Goal: Task Accomplishment & Management: Use online tool/utility

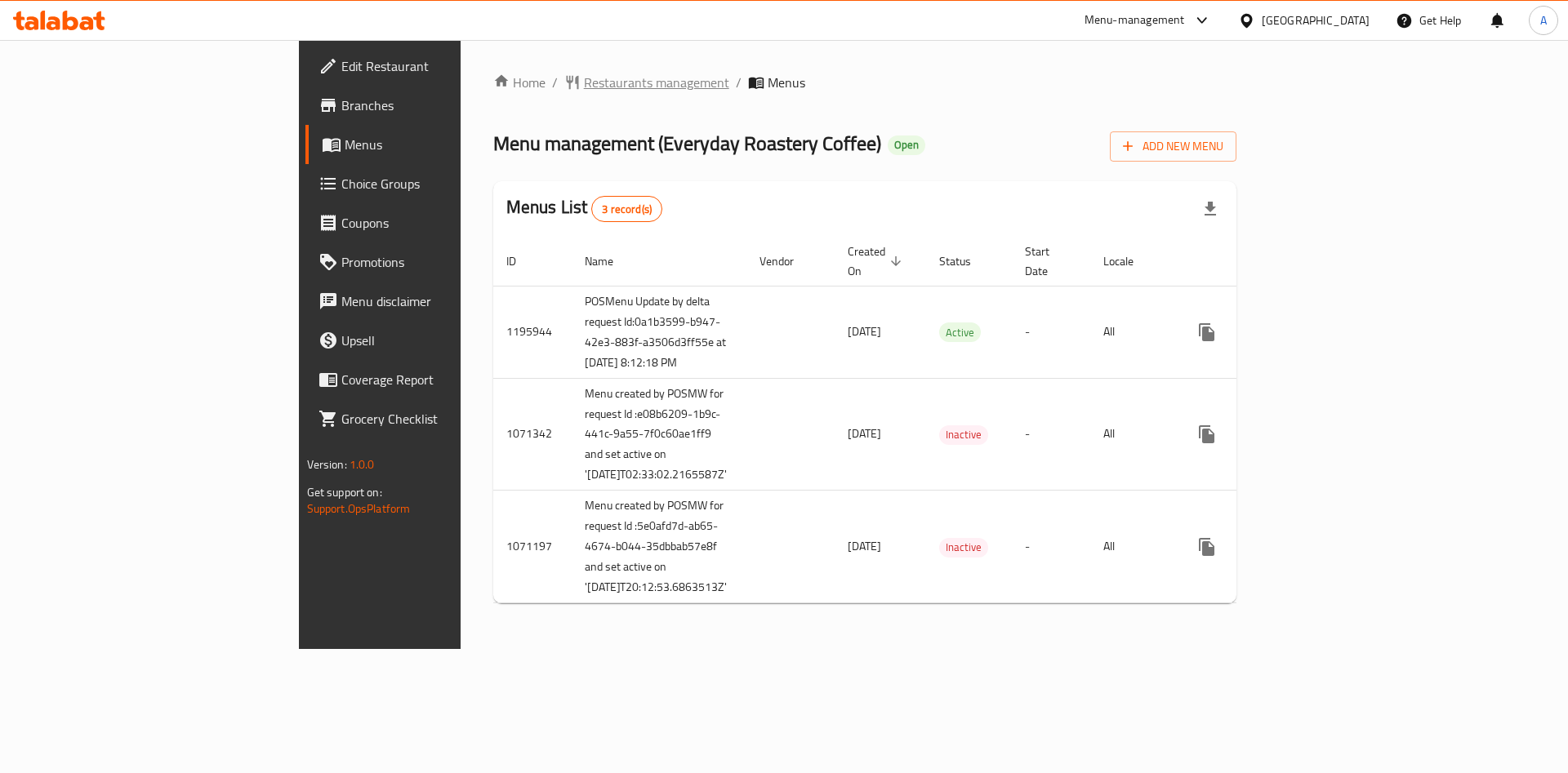
click at [584, 84] on span "Restaurants management" at bounding box center [656, 82] width 145 height 20
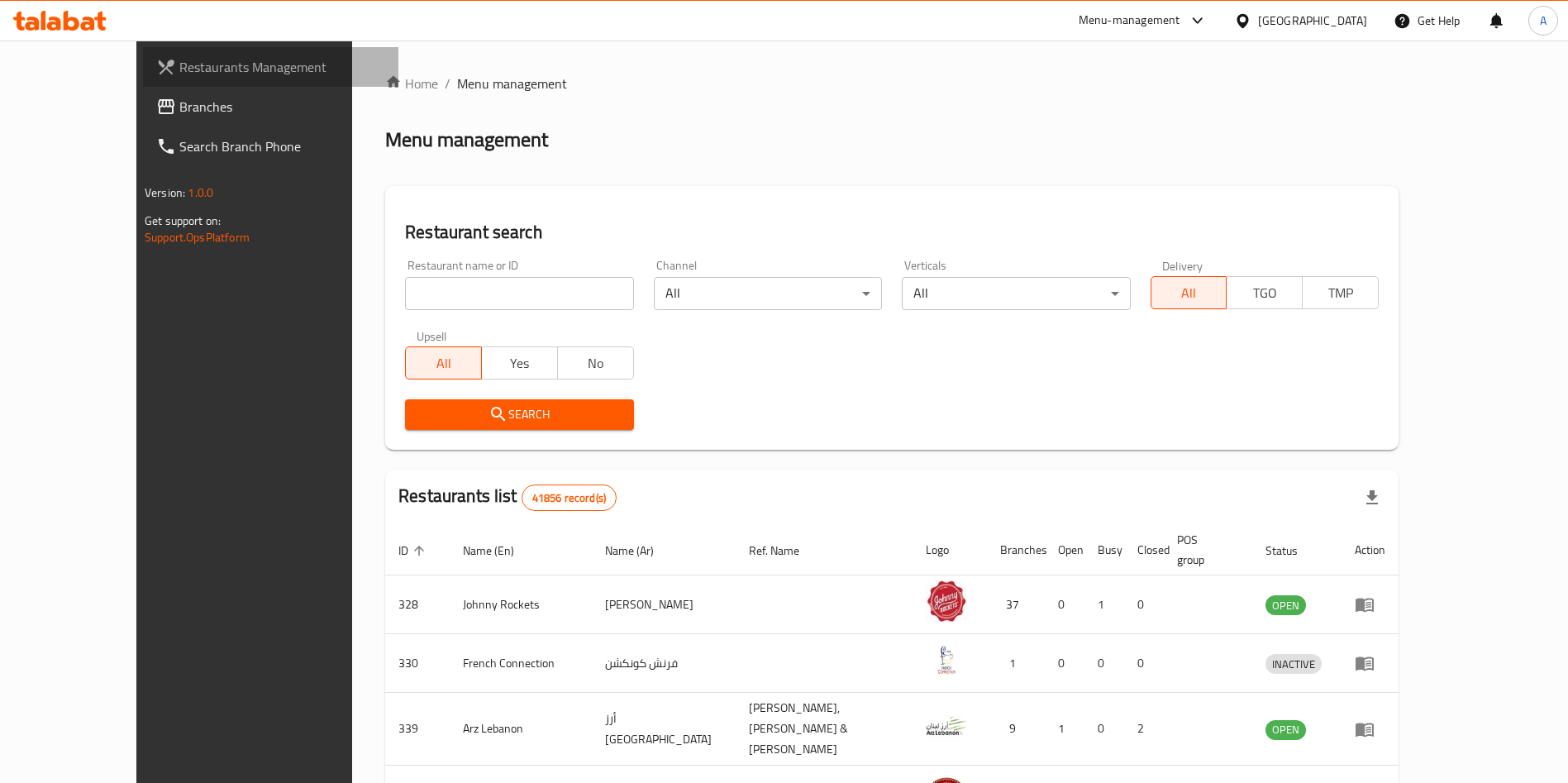
click at [143, 50] on link "Restaurants Management" at bounding box center [270, 67] width 255 height 40
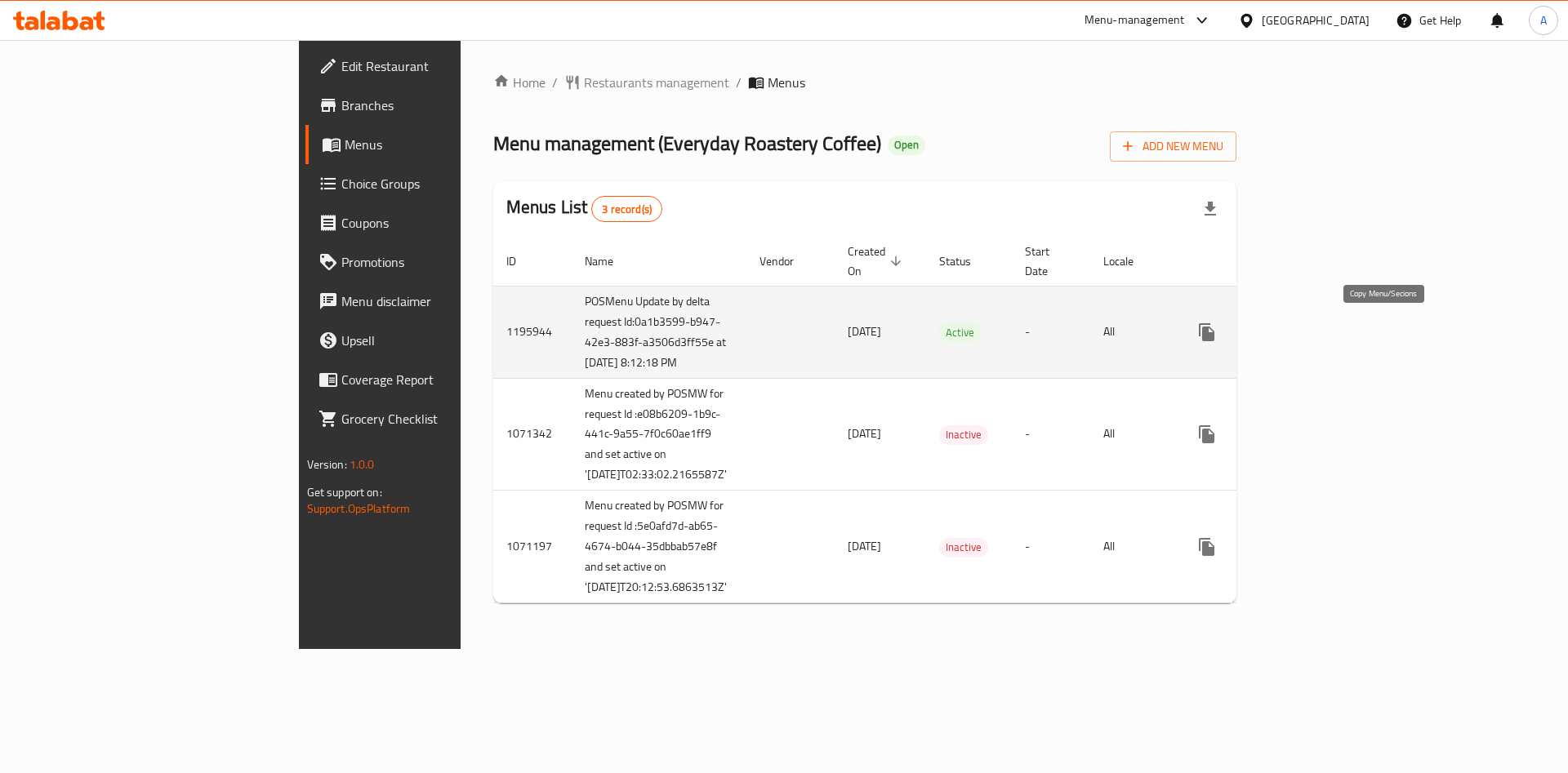
click at [1214, 331] on icon "more" at bounding box center [1206, 333] width 15 height 18
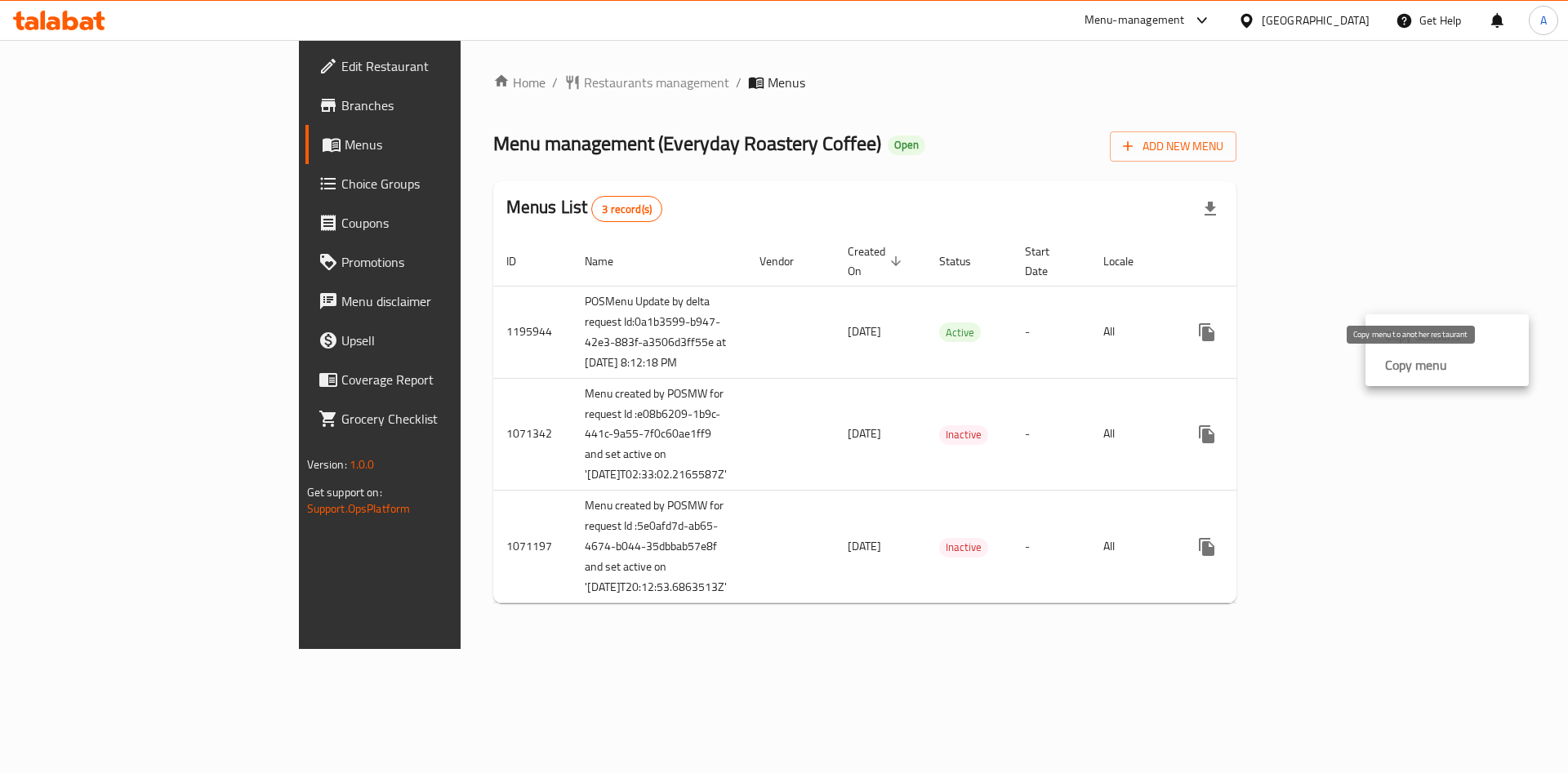
click at [1424, 366] on strong "Copy menu" at bounding box center [1416, 365] width 62 height 20
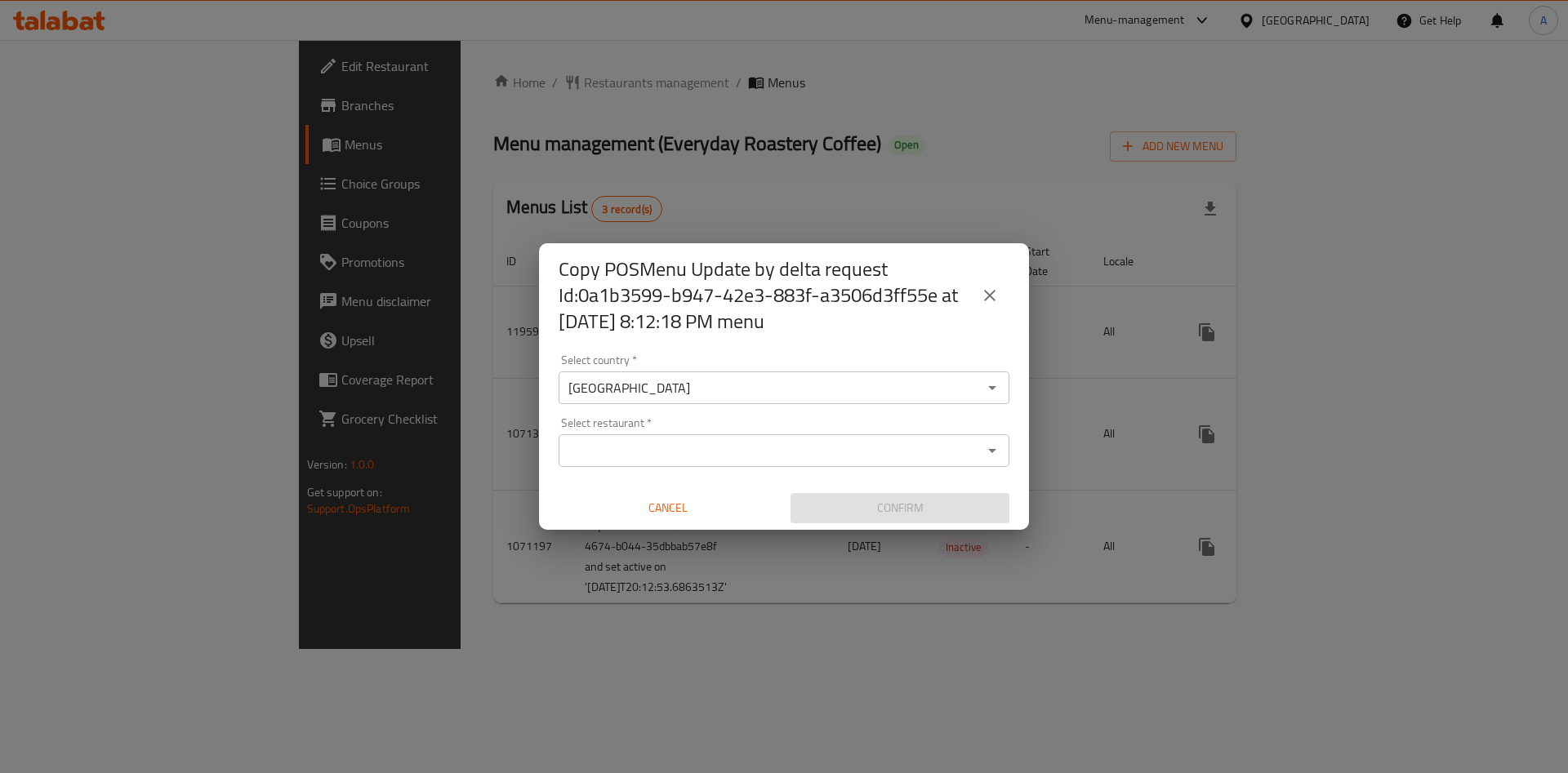
click at [740, 456] on input "Select restaurant   *" at bounding box center [771, 451] width 414 height 23
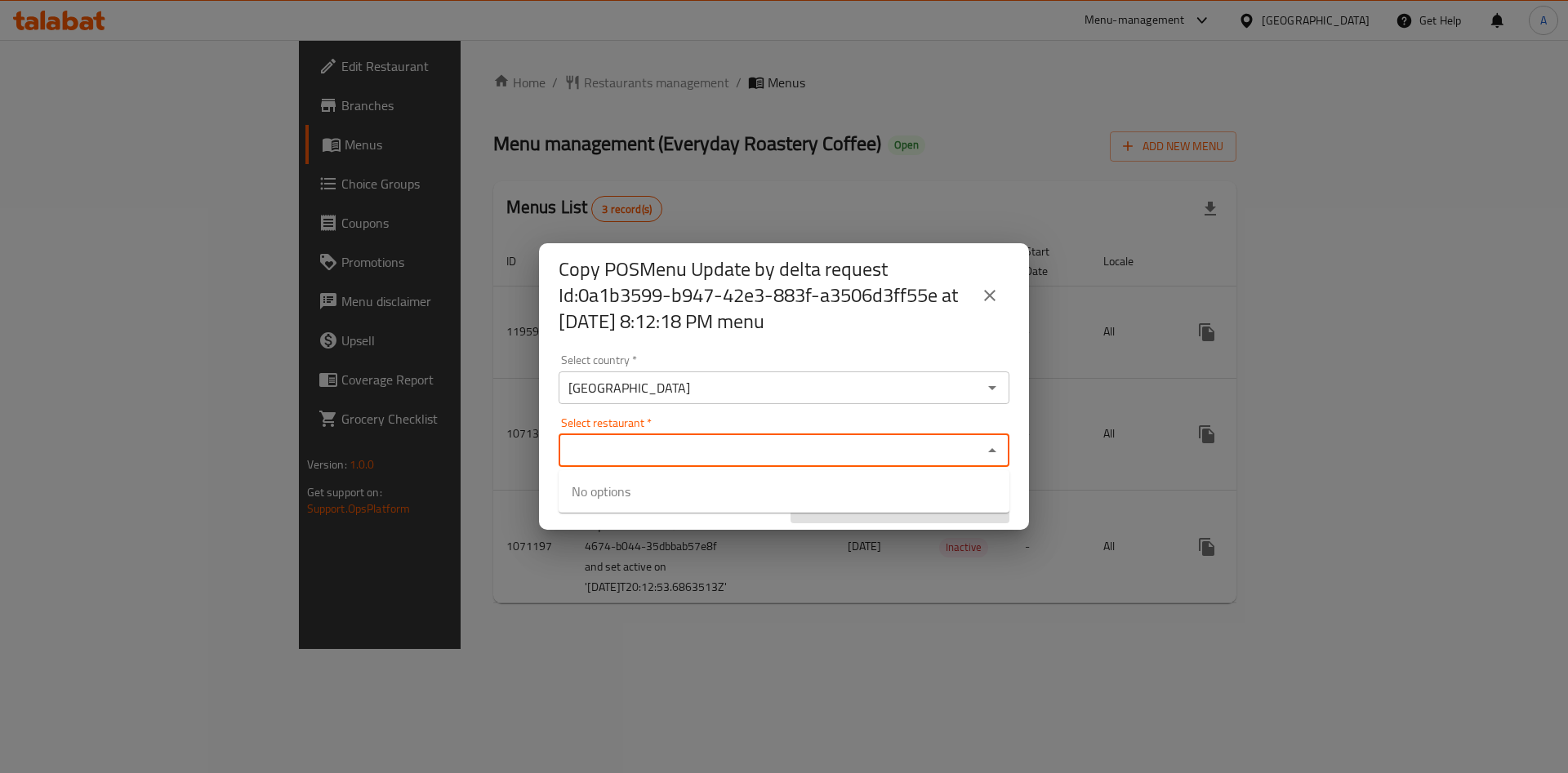
paste input "659775"
type input "6"
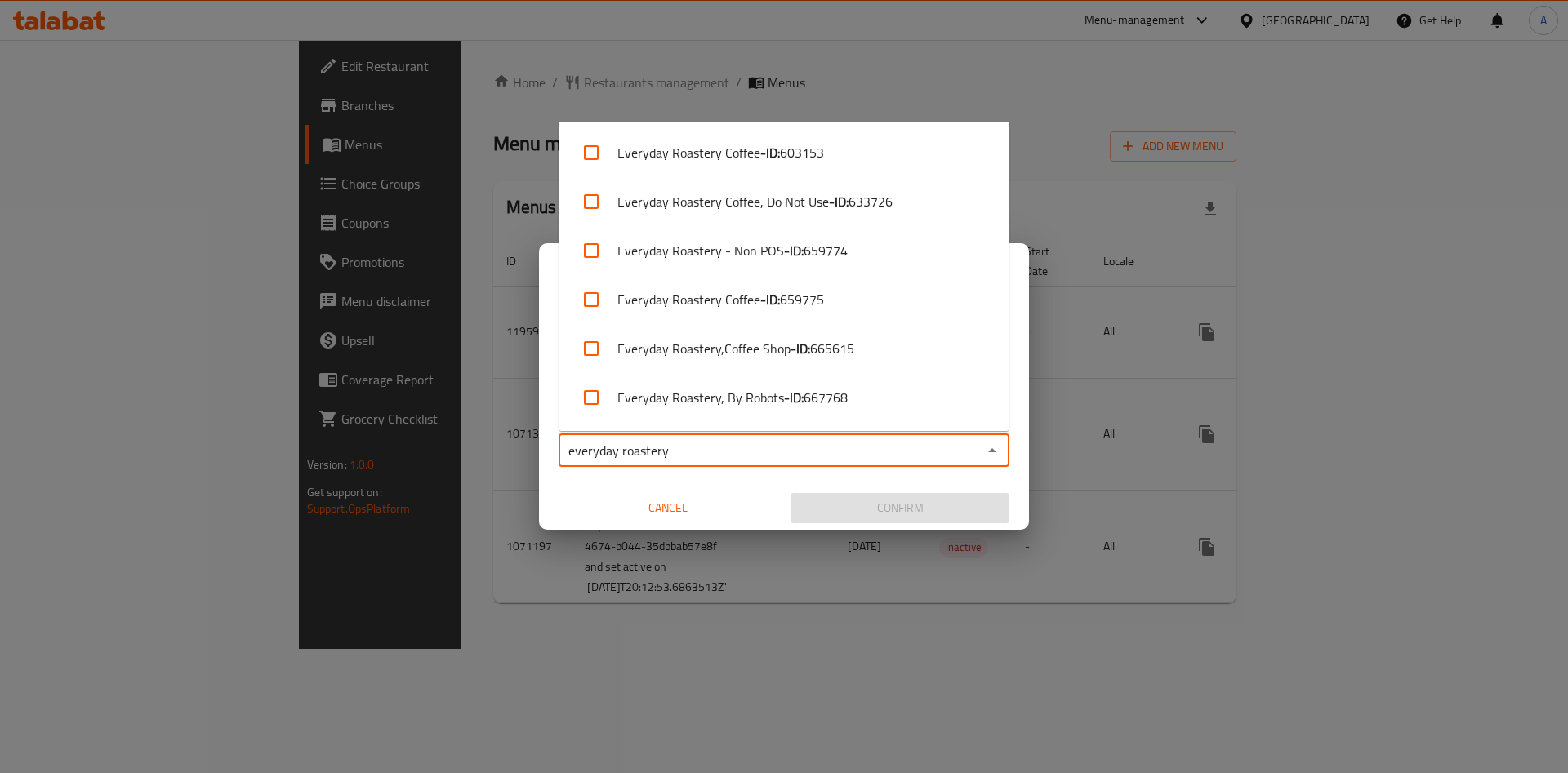
type input "everyday roastery"
click at [673, 440] on input "Select restaurant   *" at bounding box center [771, 451] width 414 height 23
type input "everyday roastery"
click at [590, 308] on input "checkbox" at bounding box center [591, 300] width 39 height 39
checkbox input "true"
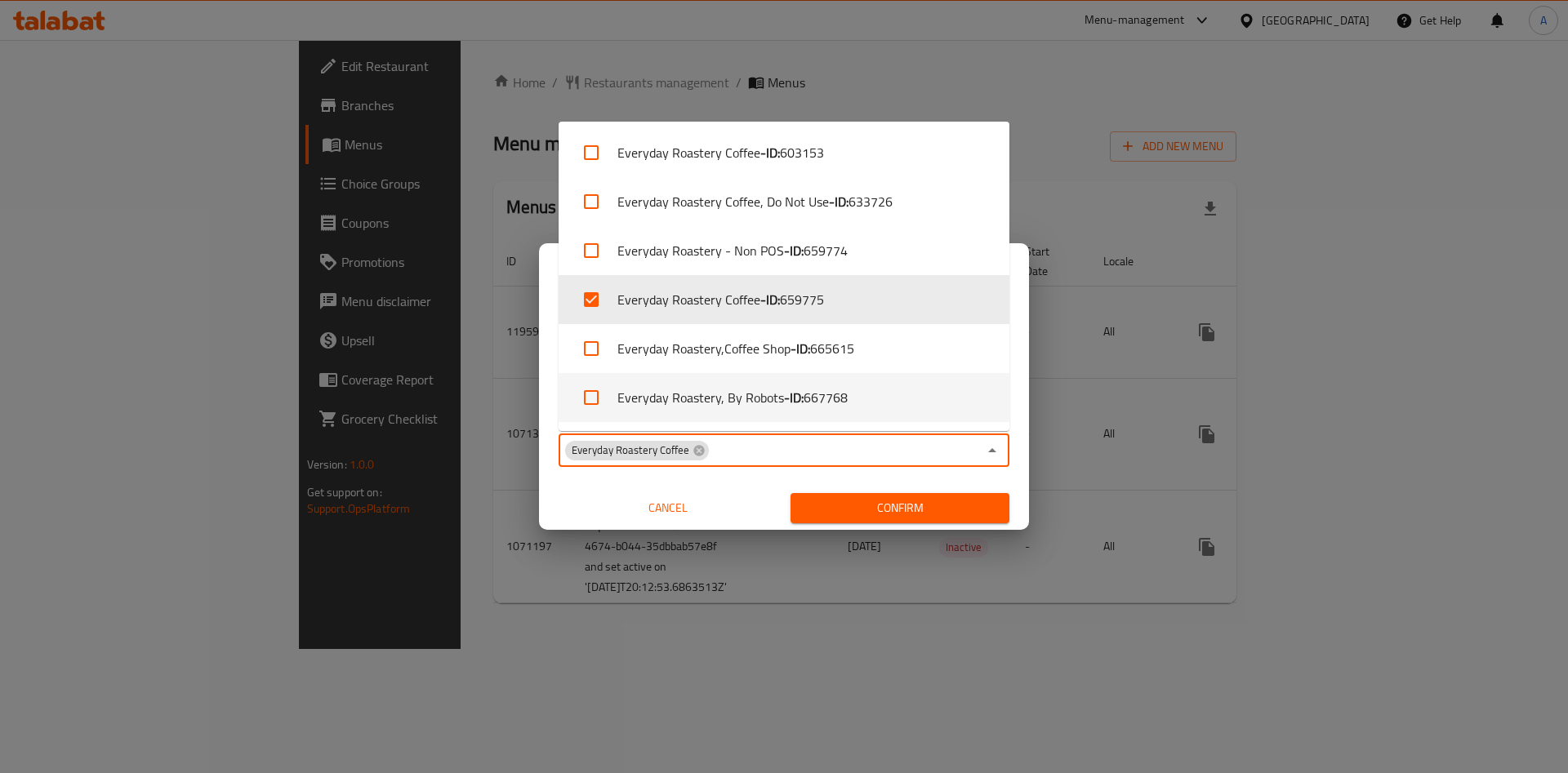
click at [903, 501] on span "Confirm" at bounding box center [900, 507] width 193 height 21
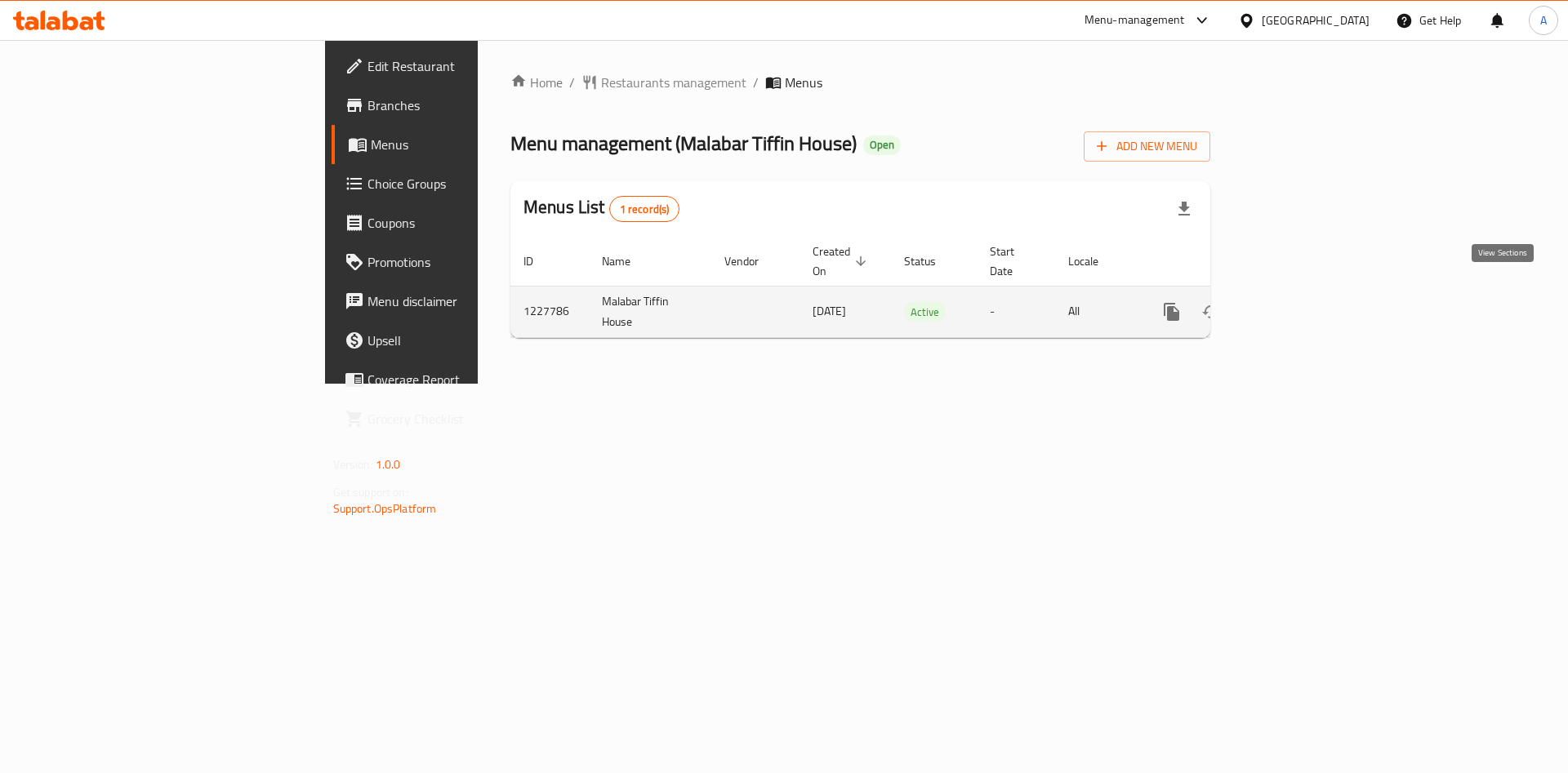
click at [1309, 295] on link "enhanced table" at bounding box center [1290, 312] width 39 height 39
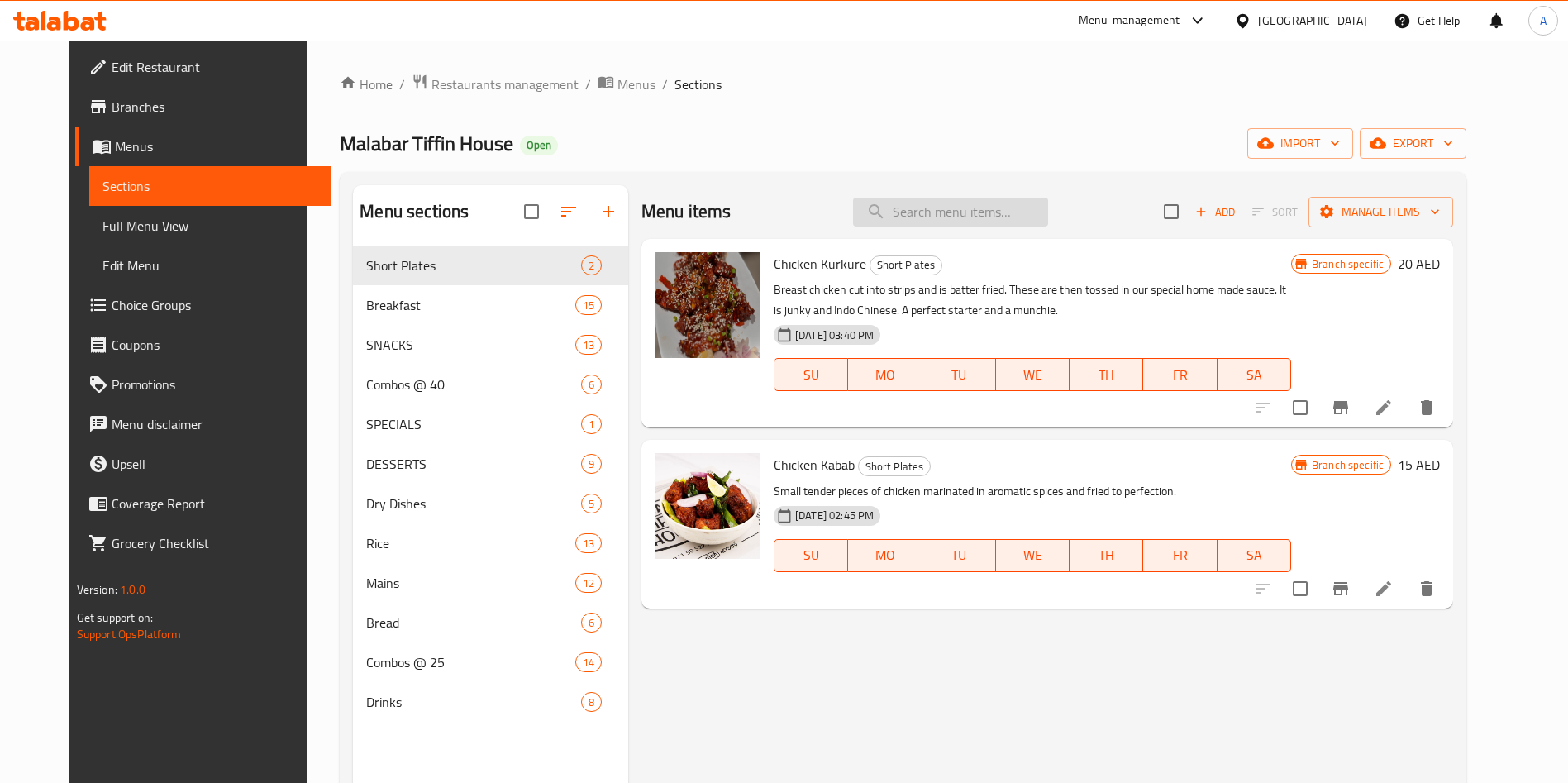
click at [986, 200] on input "search" at bounding box center [951, 212] width 195 height 29
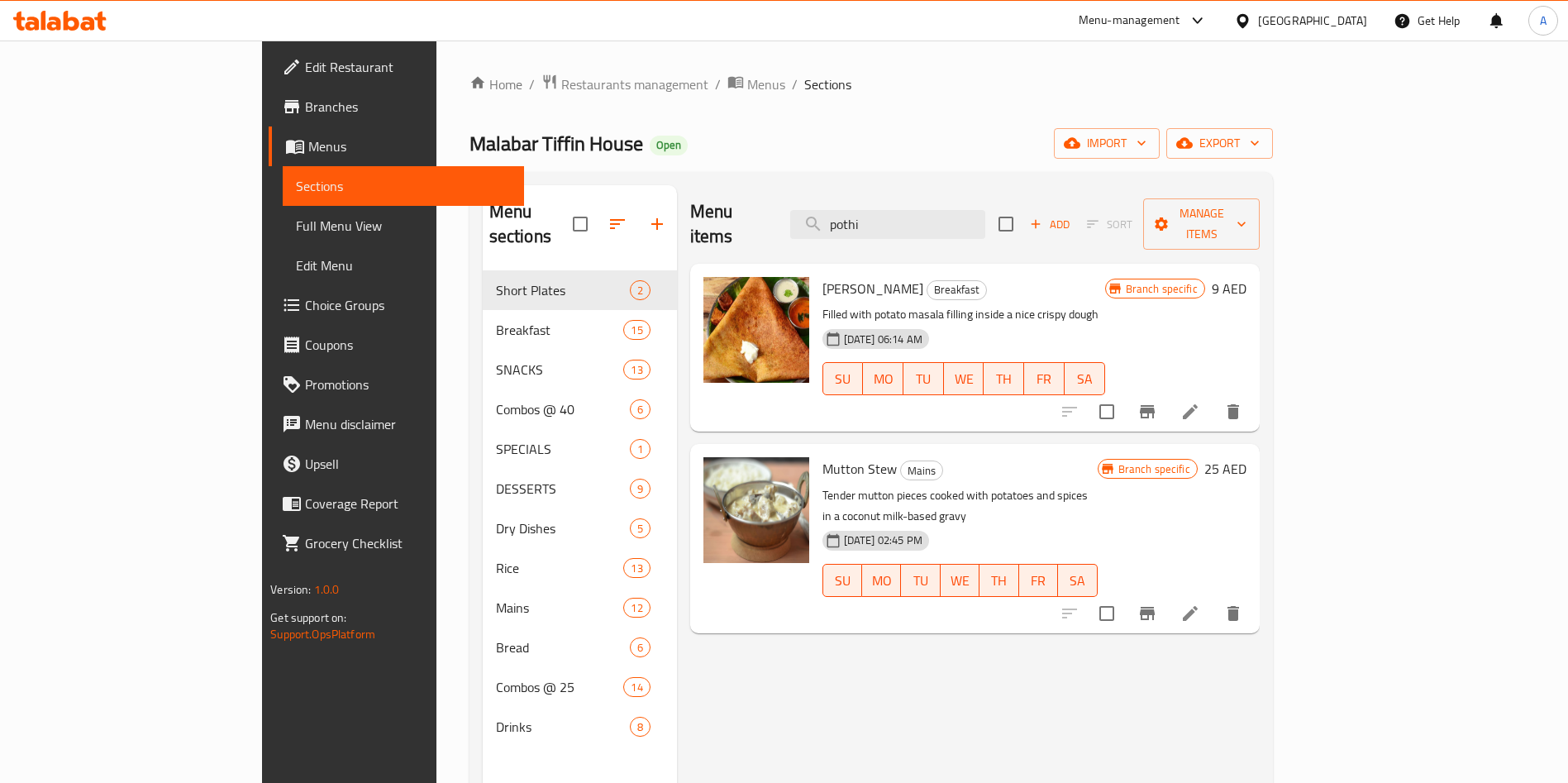
type input "pothi"
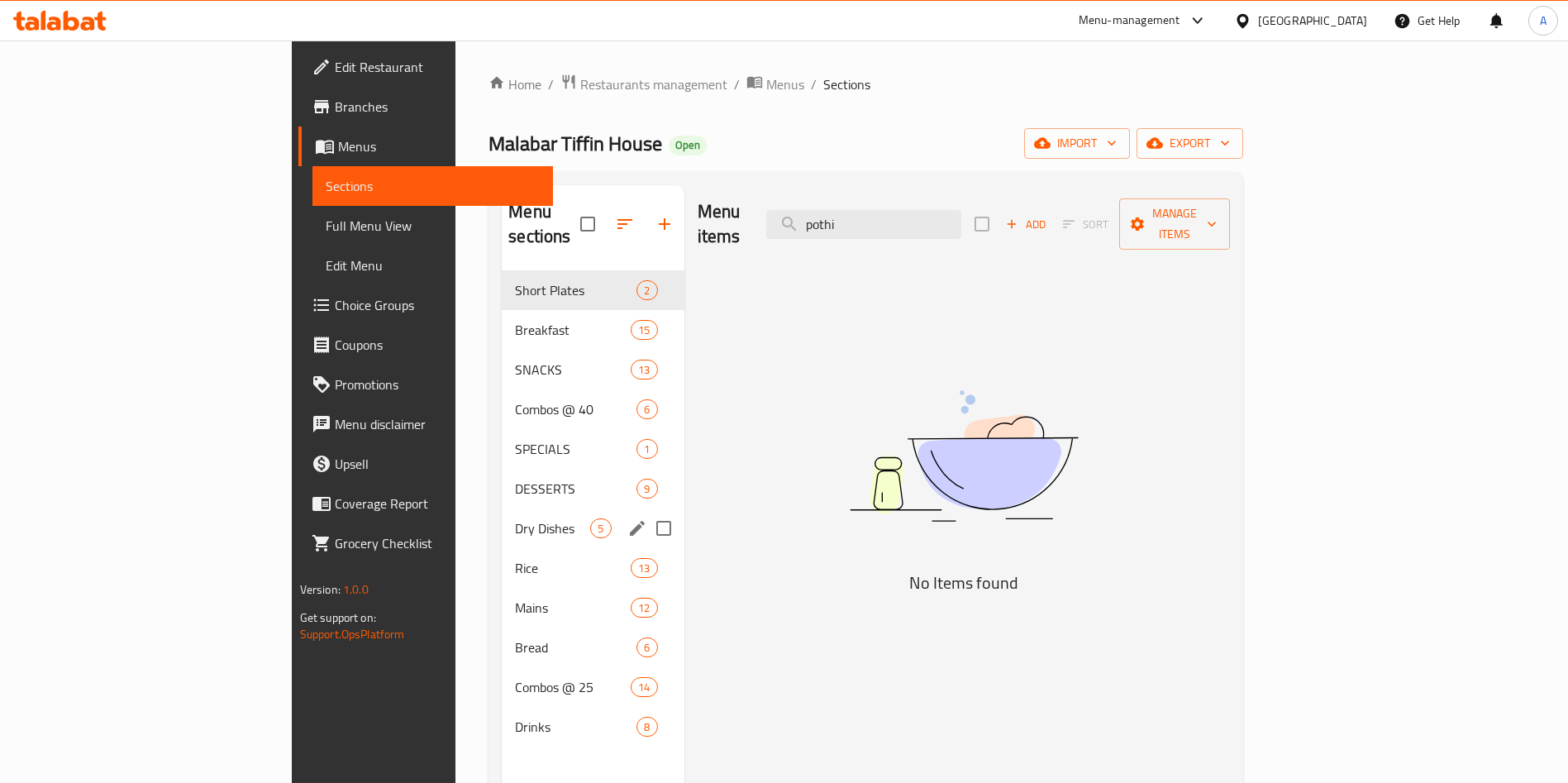
click at [502, 508] on div "Dry Dishes 5" at bounding box center [592, 528] width 181 height 40
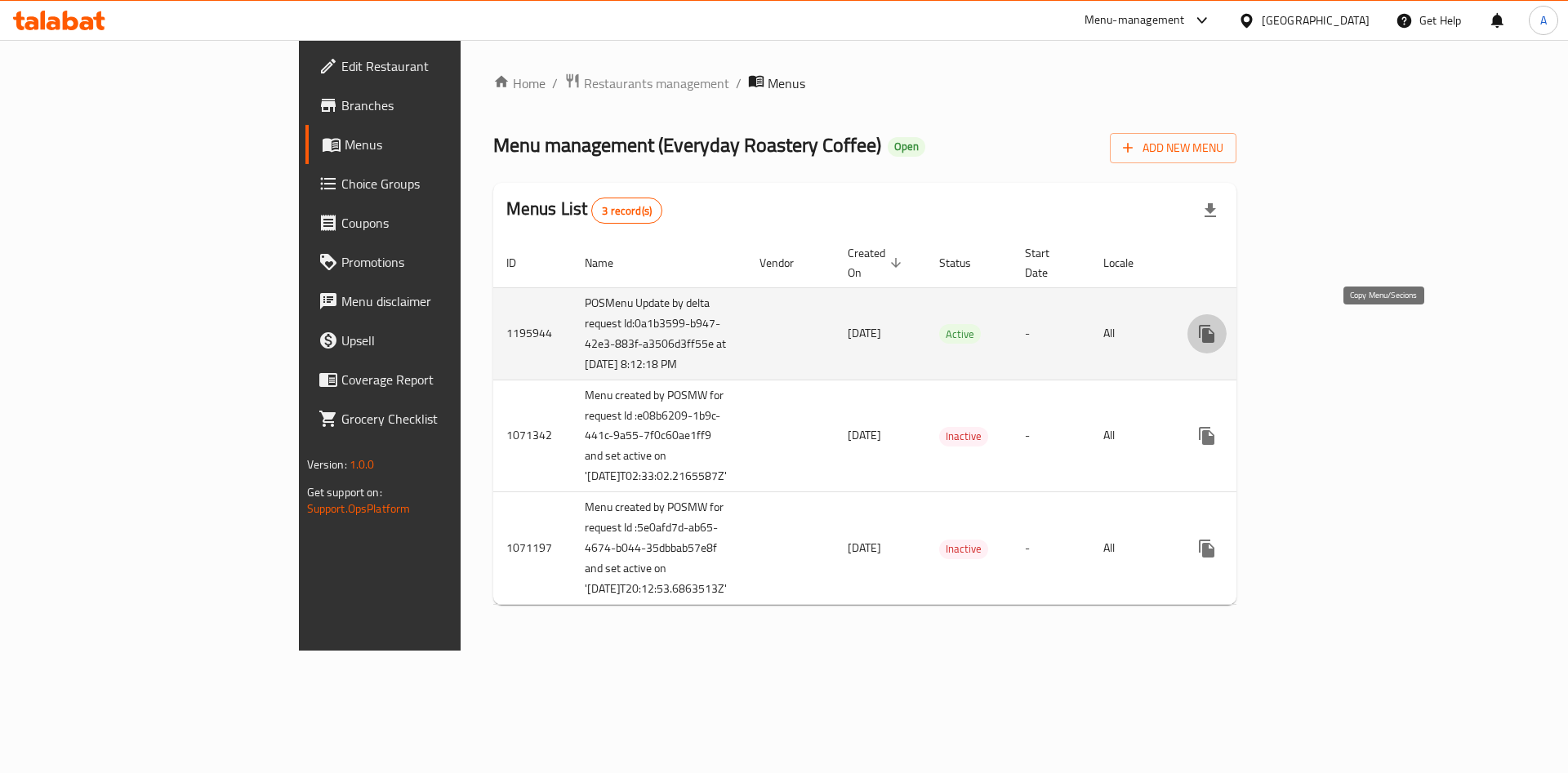
click at [1217, 334] on icon "more" at bounding box center [1207, 333] width 20 height 20
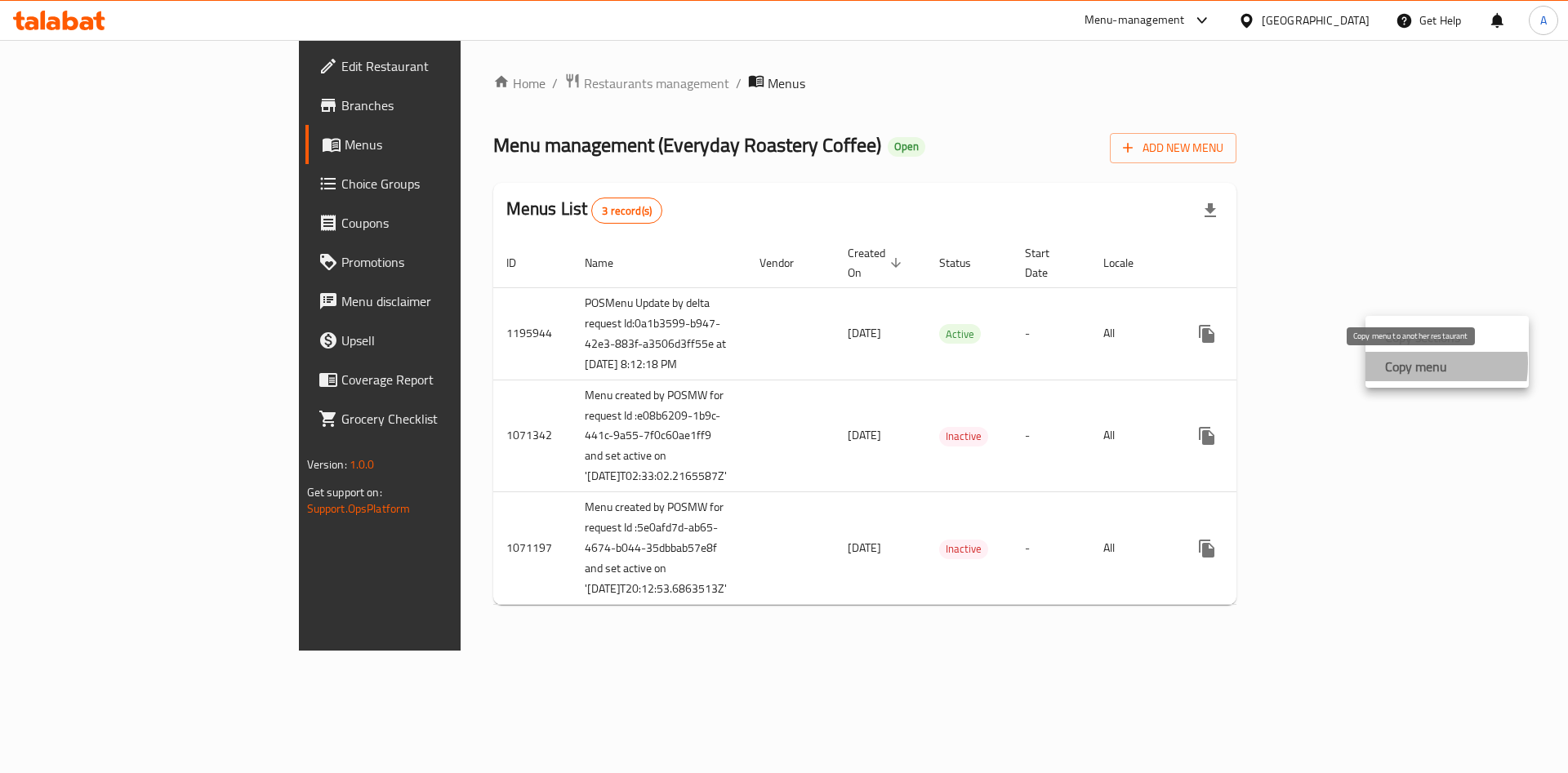
click at [1399, 363] on strong "Copy menu" at bounding box center [1416, 366] width 62 height 20
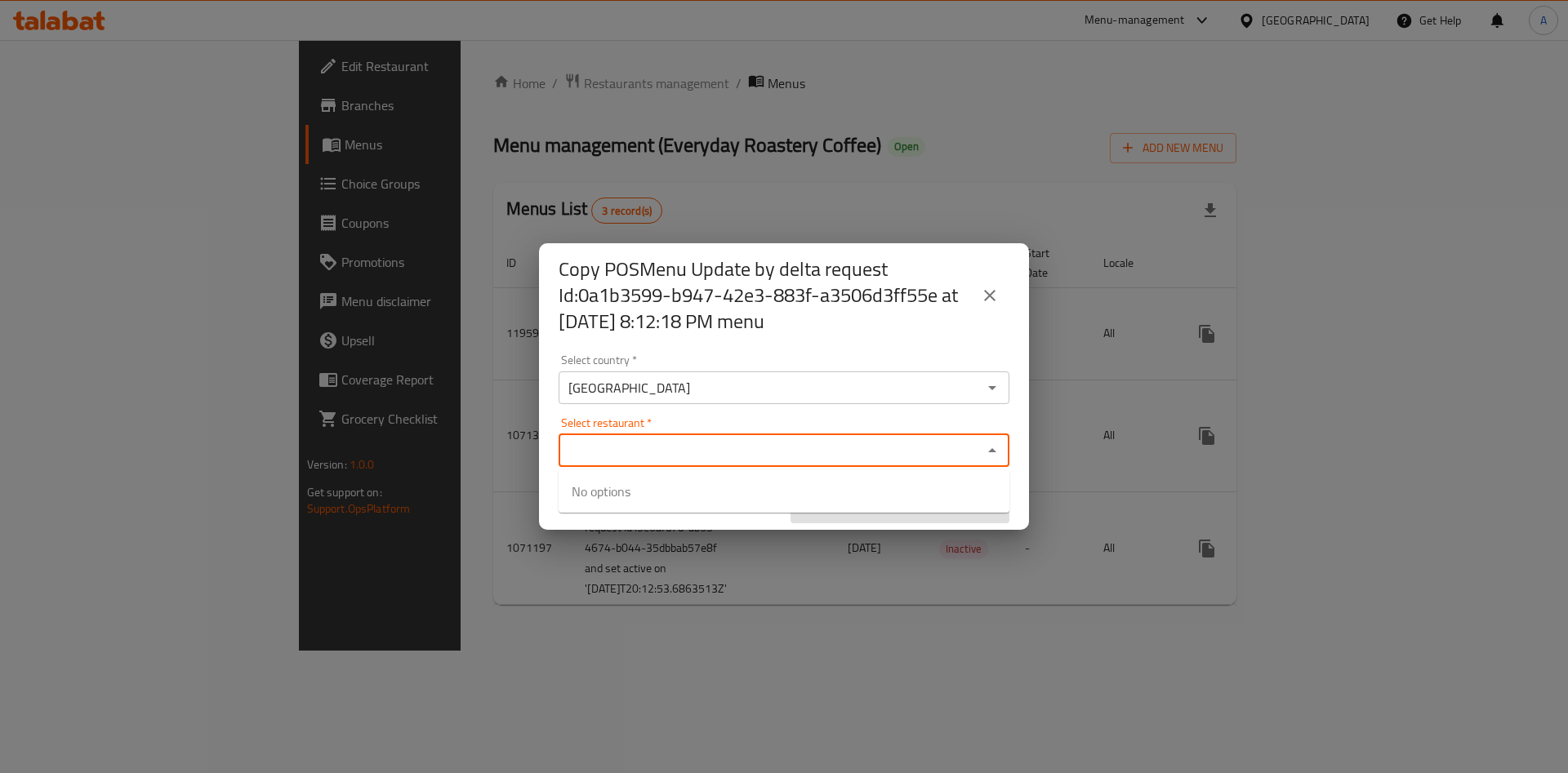
click at [700, 444] on input "Select restaurant   *" at bounding box center [771, 451] width 414 height 23
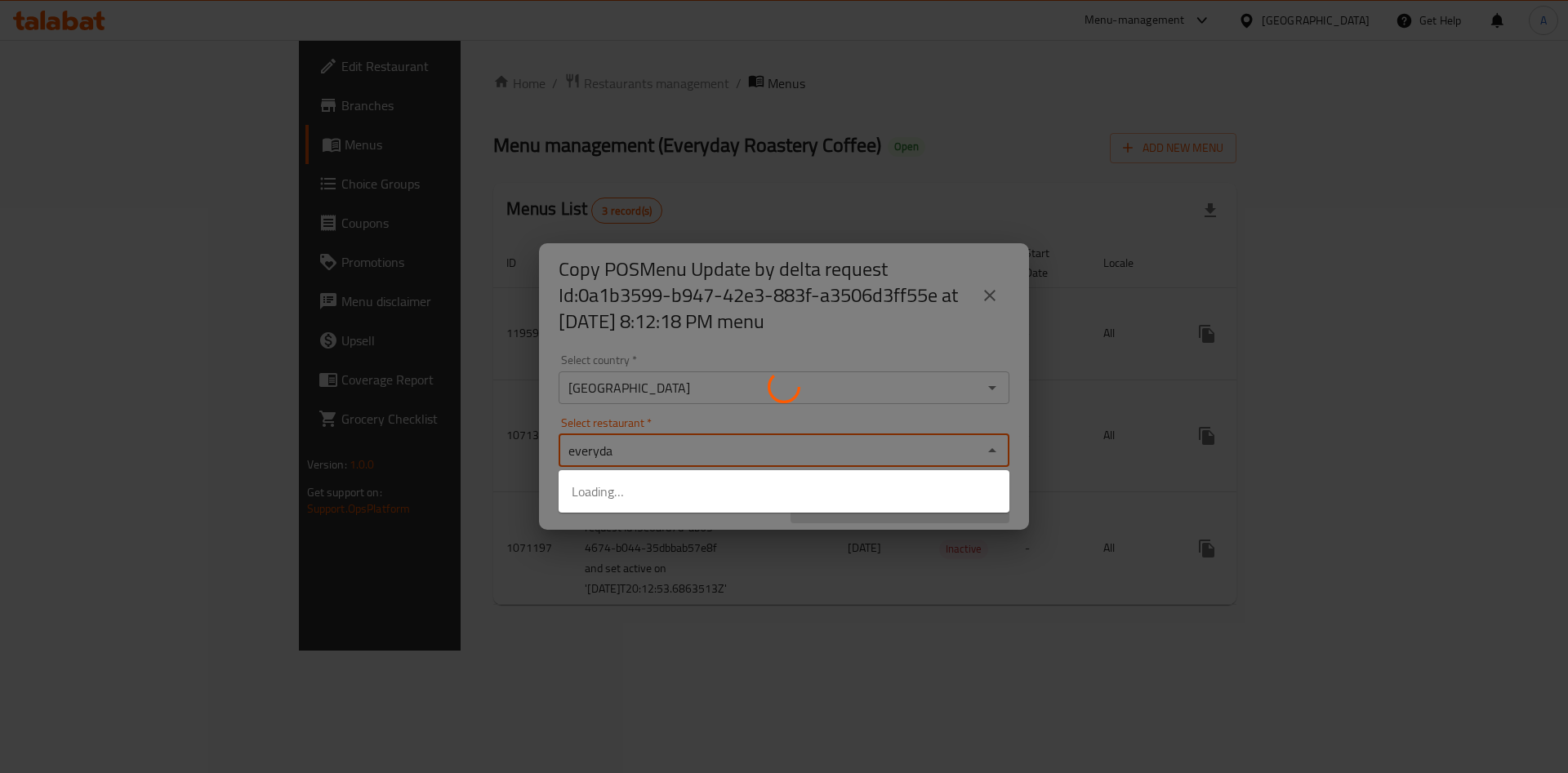
type input "everyday"
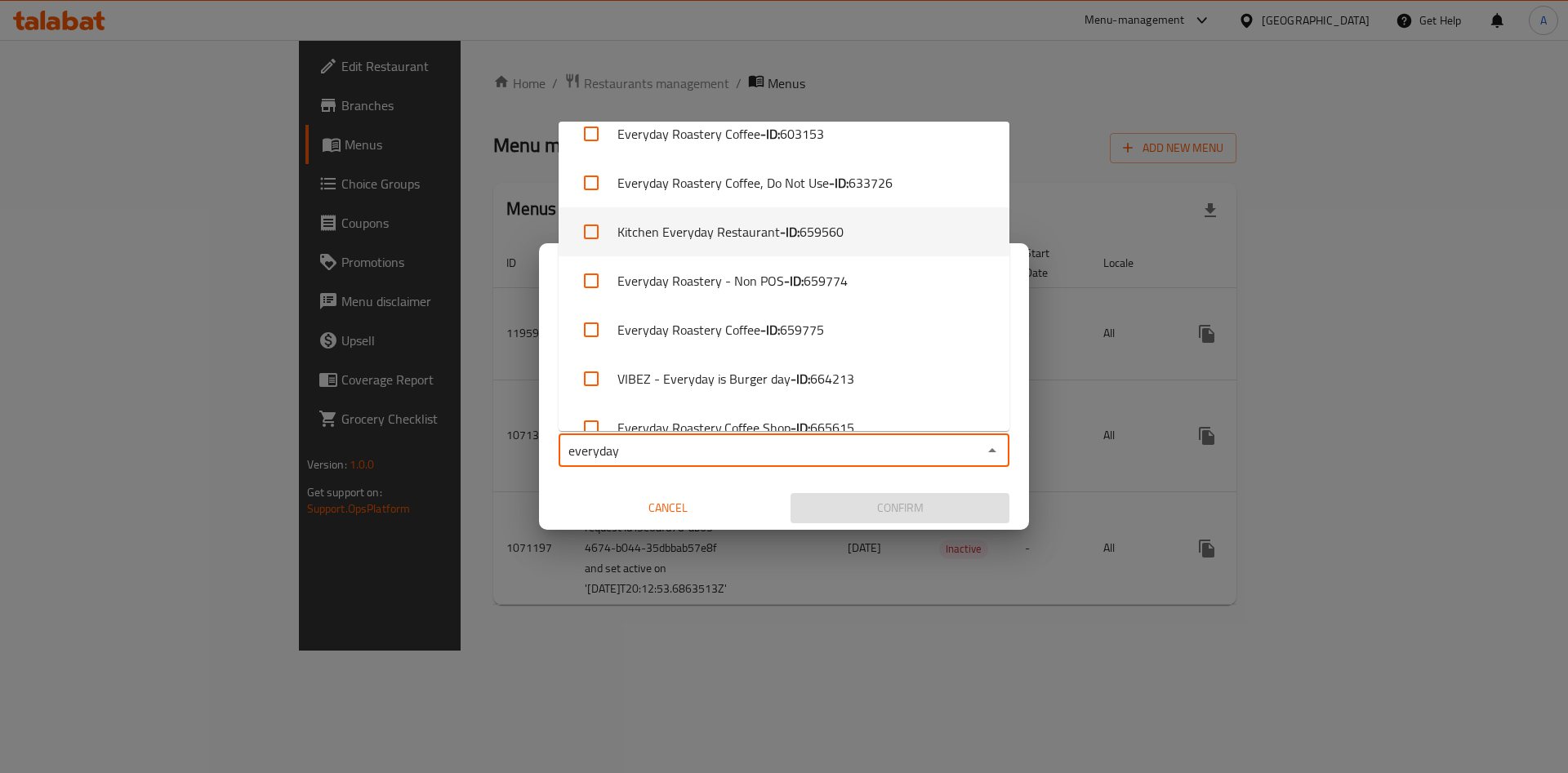
scroll to position [70, 0]
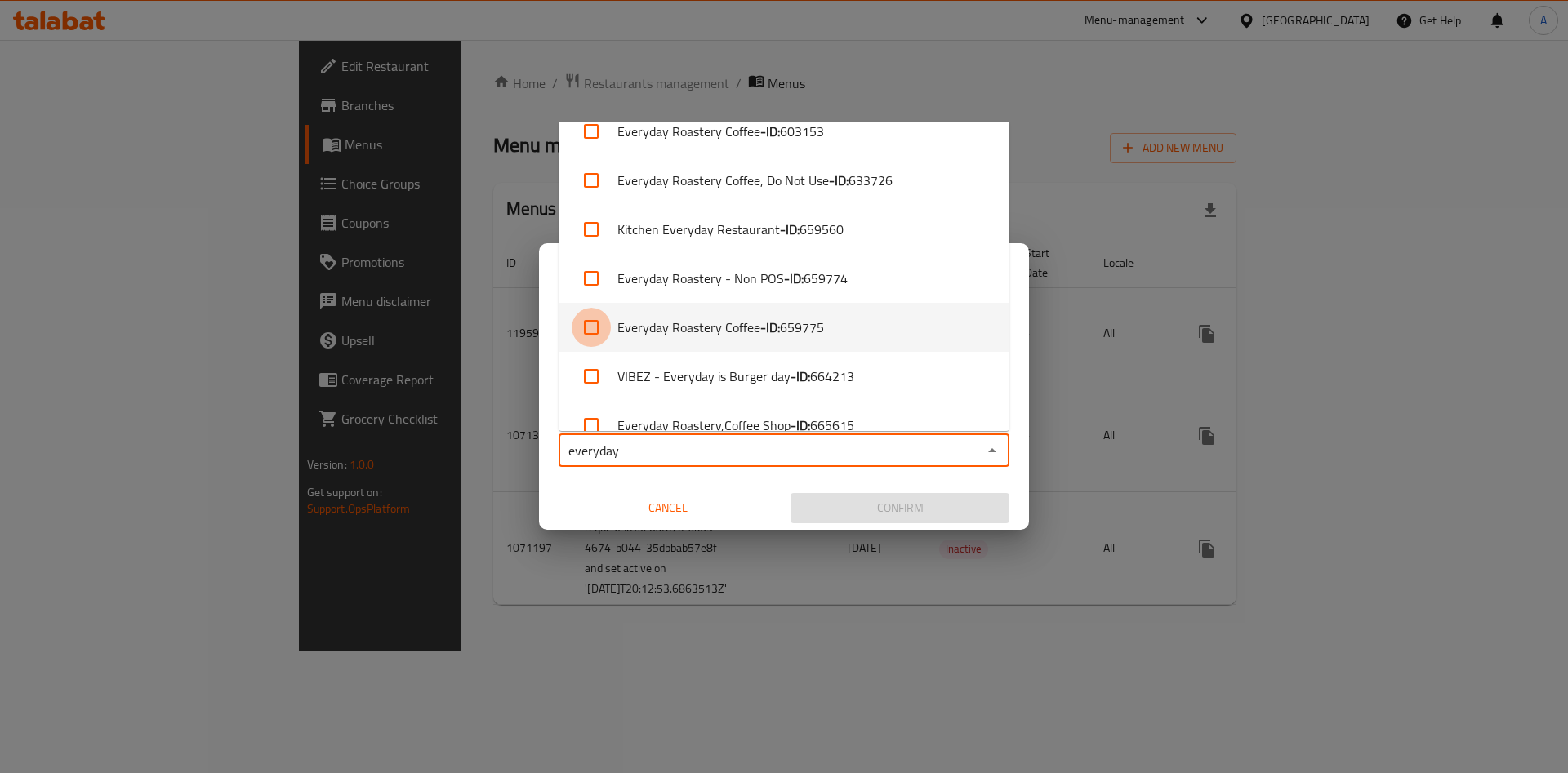
click at [590, 321] on input "checkbox" at bounding box center [591, 327] width 39 height 39
checkbox input "true"
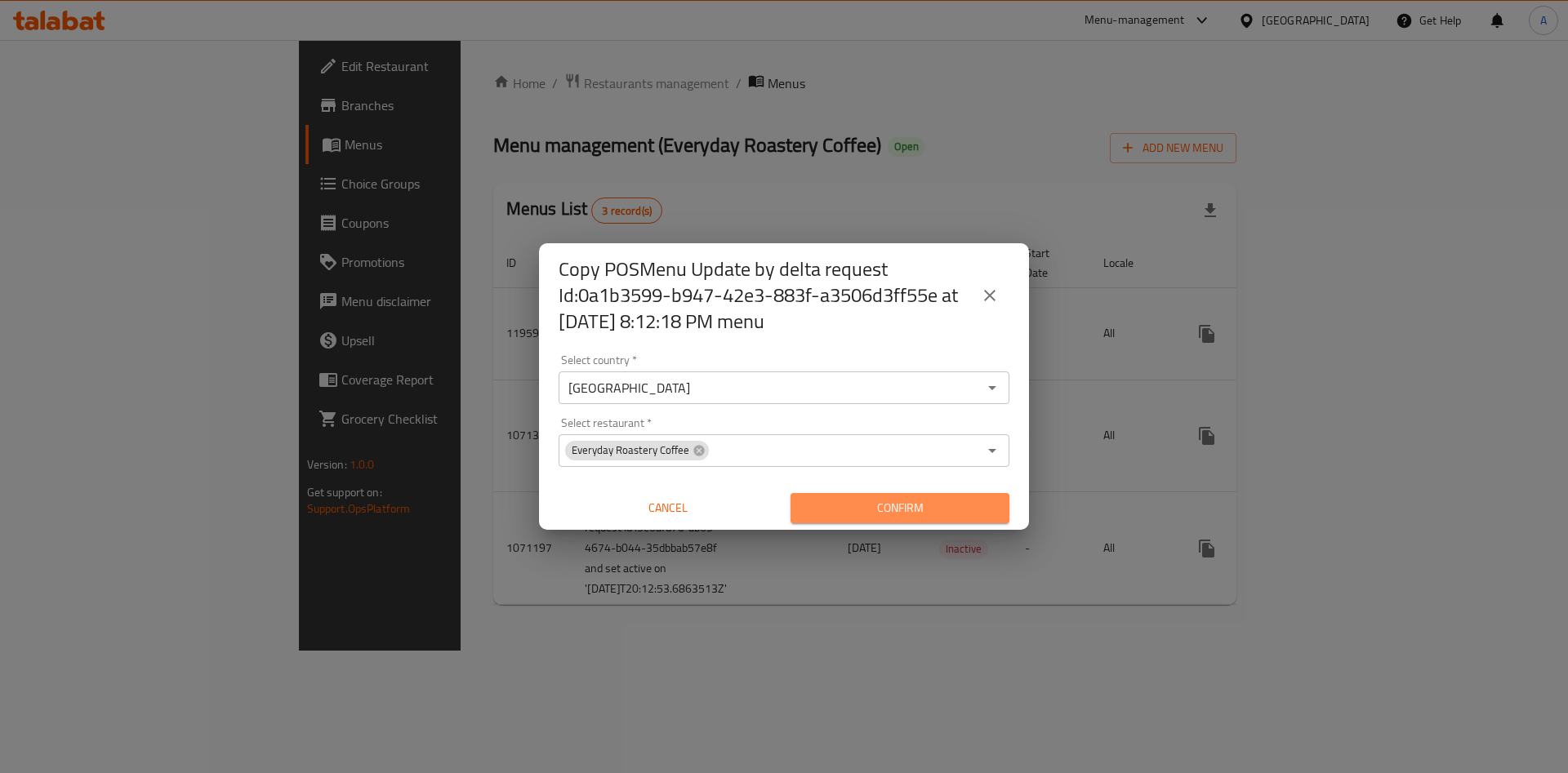
click at [947, 506] on span "Confirm" at bounding box center [900, 507] width 193 height 21
